Goal: Understand process/instructions

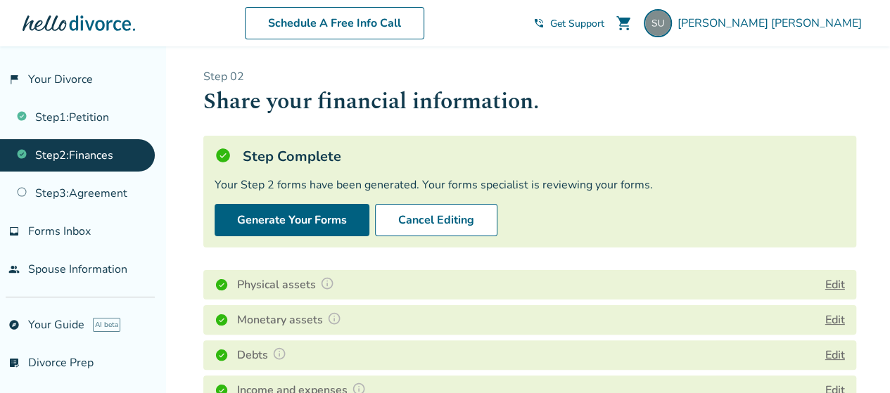
scroll to position [344, 0]
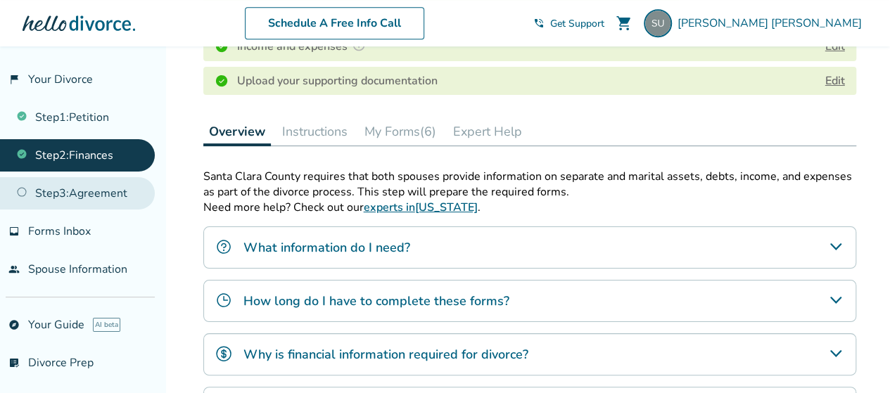
click at [111, 194] on link "Step 3 : Agreement" at bounding box center [77, 193] width 155 height 32
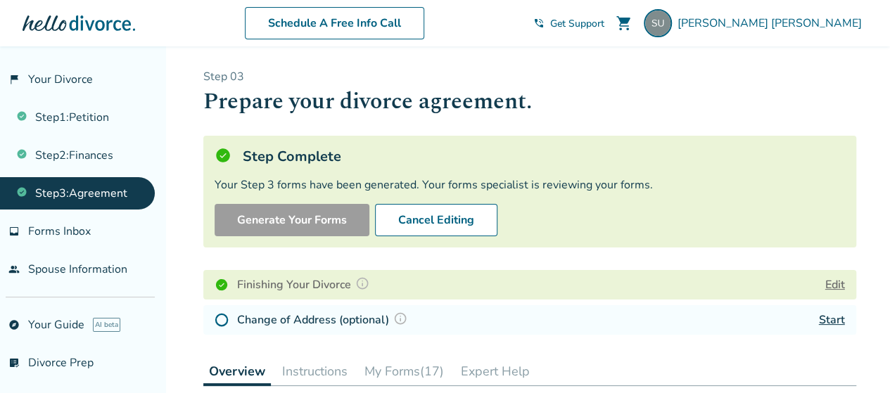
scroll to position [344, 0]
